Goal: Task Accomplishment & Management: Use online tool/utility

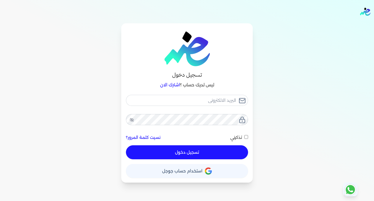
click at [190, 175] on button "حساب استخدام حساب جوجل" at bounding box center [187, 171] width 122 height 14
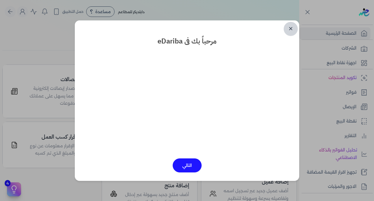
click at [291, 28] on link "✕" at bounding box center [291, 29] width 14 height 14
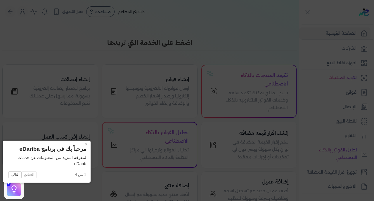
click at [81, 144] on button "×" at bounding box center [85, 145] width 9 height 8
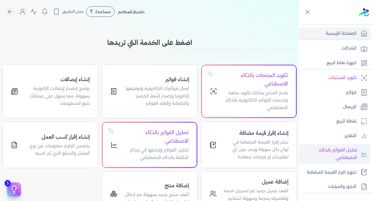
scroll to position [114, 0]
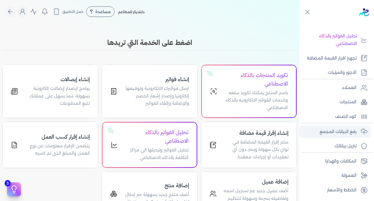
click at [341, 127] on link "رفع البيانات المجمع" at bounding box center [334, 132] width 71 height 12
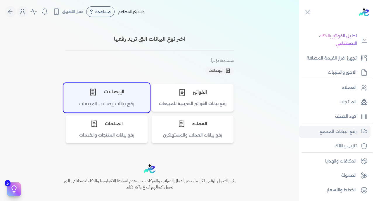
click at [121, 99] on div "الإيصالات" at bounding box center [107, 92] width 86 height 18
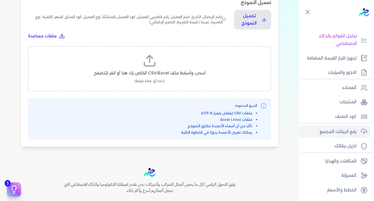
scroll to position [210, 0]
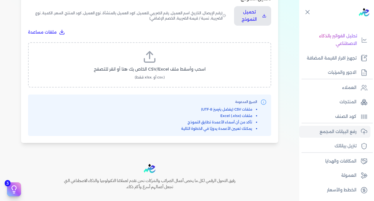
click at [178, 50] on label "اسحب وأسقط ملف CSV/Excel الخاص بك هنا أو انقر للتصفح (.csv أو .xlsx فقط)" at bounding box center [150, 65] width 228 height 30
click at [0, 0] on input "اسحب وأسقط ملف CSV/Excel الخاص بك هنا أو انقر للتصفح (.csv أو .xlsx فقط)" at bounding box center [0, 0] width 0 height 0
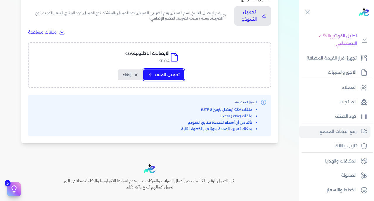
click at [165, 72] on span "تحميل الملف" at bounding box center [167, 75] width 25 height 6
select select "رقم الإيصال"
select select "سيريال المنتج"
select select "السعر"
select select "الكمية"
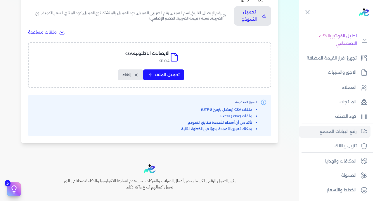
select select "نوع الضريبة"
select select "نسبة / قيمة الضريبة"
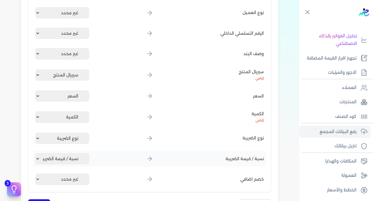
scroll to position [325, 0]
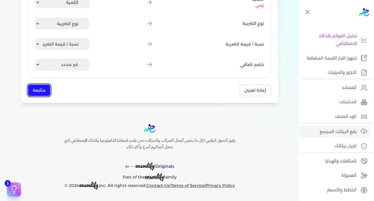
click at [40, 90] on button "متابعة" at bounding box center [39, 90] width 22 height 11
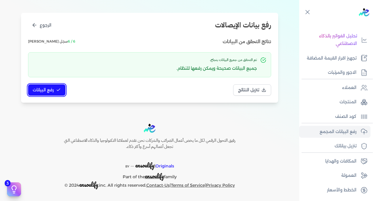
click at [52, 89] on span "رفع البيانات" at bounding box center [43, 90] width 21 height 6
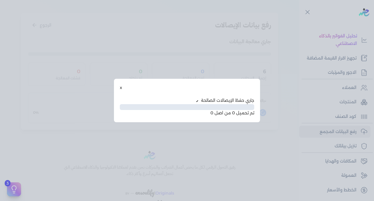
scroll to position [30, 0]
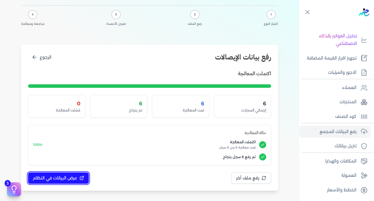
click at [53, 176] on span "عرض البيانات في النظام" at bounding box center [55, 178] width 44 height 6
click at [0, 0] on div at bounding box center [0, 0] width 0 height 0
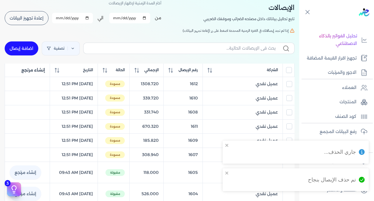
click at [287, 70] on input "All items unselected" at bounding box center [289, 70] width 6 height 6
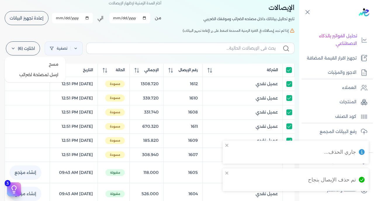
click at [25, 46] on label "اختارت (6)" at bounding box center [23, 49] width 34 height 14
click at [39, 73] on button "ارسل لمصلحة لضرائب" at bounding box center [35, 75] width 56 height 11
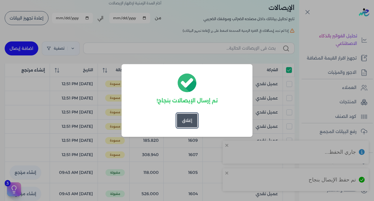
click at [189, 120] on button "إغلاق" at bounding box center [187, 121] width 21 height 14
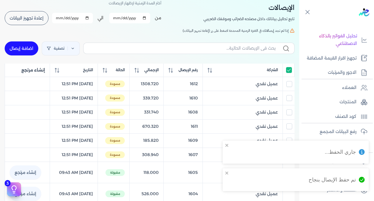
click at [292, 67] on th at bounding box center [289, 70] width 12 height 13
click at [289, 71] on input "All items selected" at bounding box center [289, 70] width 6 height 6
checkbox input "false"
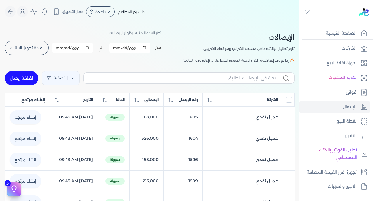
click at [35, 46] on span "إعادة تجهيز البيانات" at bounding box center [27, 48] width 34 height 4
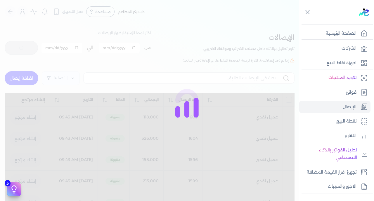
click at [191, 89] on icon at bounding box center [186, 103] width 23 height 29
click at [196, 87] on div at bounding box center [187, 100] width 374 height 201
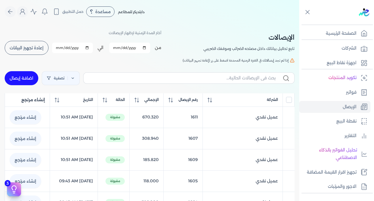
checkbox input "false"
click at [197, 102] on span "رقم الإيصال" at bounding box center [188, 99] width 19 height 5
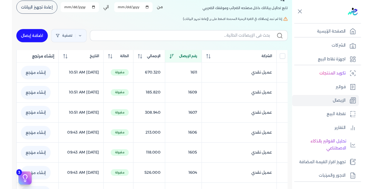
scroll to position [40, 0]
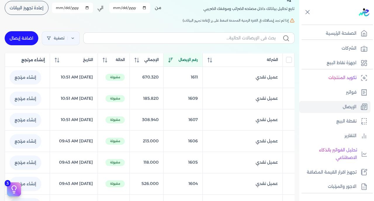
click at [193, 56] on th "رقم الإيصال" at bounding box center [182, 59] width 39 height 13
